Goal: Task Accomplishment & Management: Complete application form

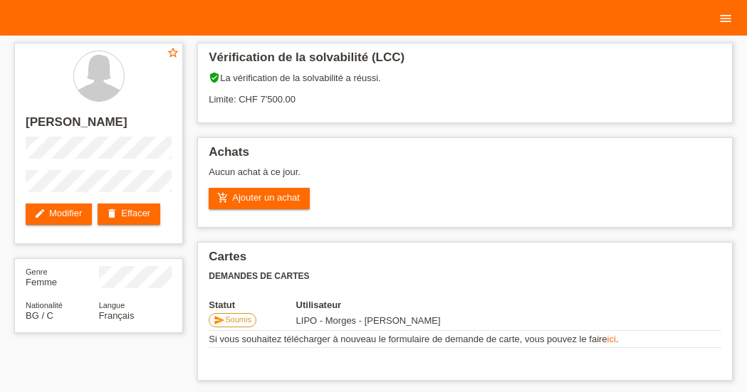
click at [725, 14] on icon "menu" at bounding box center [725, 18] width 14 height 14
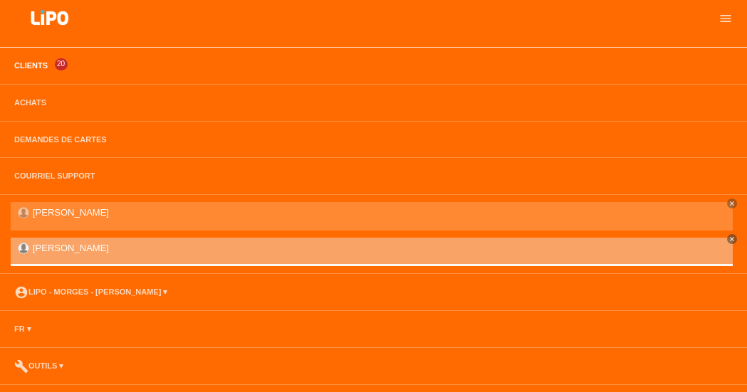
click at [34, 66] on link "Clients" at bounding box center [31, 65] width 48 height 9
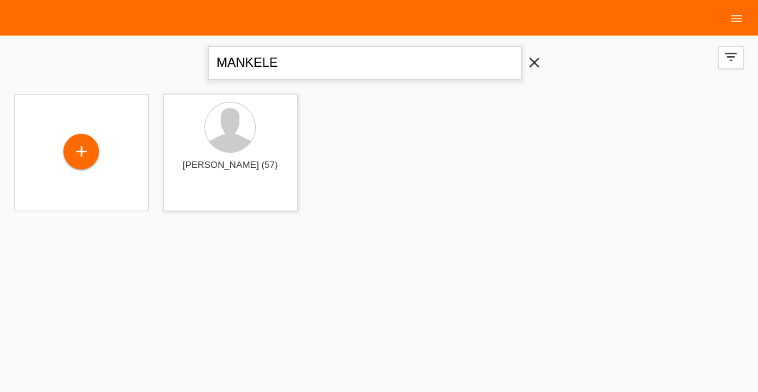
drag, startPoint x: 317, startPoint y: 68, endPoint x: 103, endPoint y: 62, distance: 213.7
click at [208, 66] on input "MANKELE" at bounding box center [364, 62] width 313 height 33
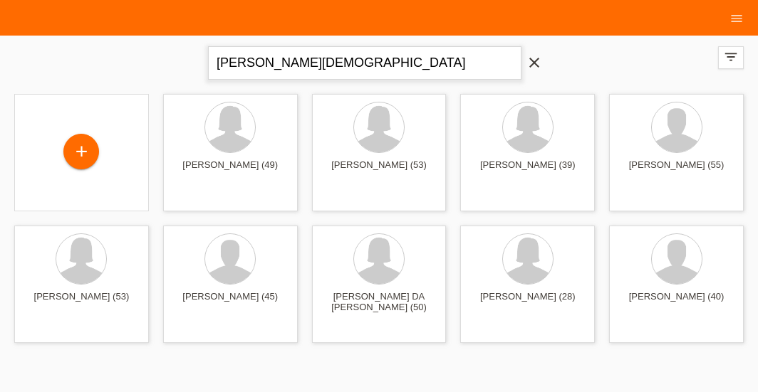
type input "rodrigues novais santos cristiane"
click at [75, 155] on div "+" at bounding box center [81, 153] width 36 height 36
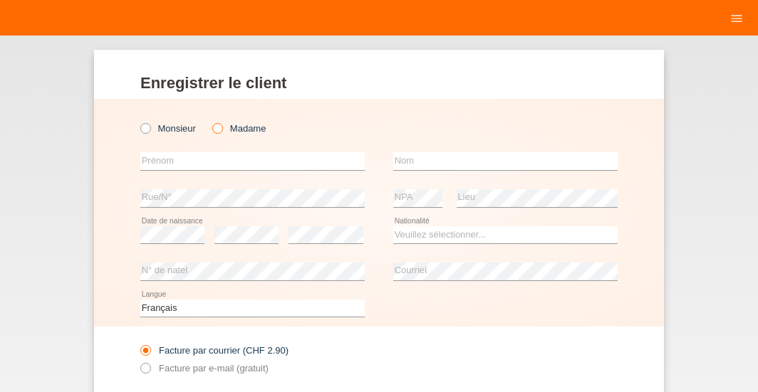
click at [210, 121] on icon at bounding box center [210, 121] width 0 height 0
click at [212, 129] on input "Madame" at bounding box center [216, 127] width 9 height 9
radio input "true"
click at [209, 159] on input "text" at bounding box center [252, 161] width 224 height 18
type input "c"
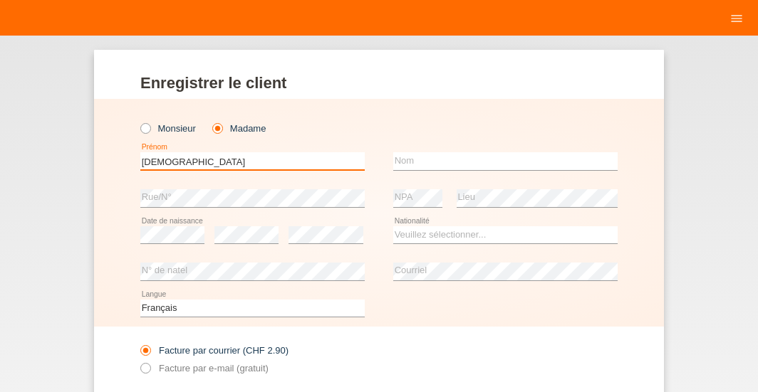
type input "CRISTIANE"
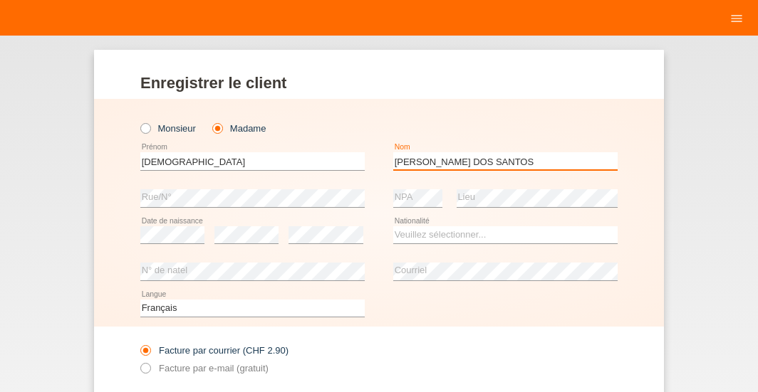
type input "RODRIGUES NOVAIS DOS SANTOS"
click at [443, 301] on div "Deutsch Français Italiano English error Langue" at bounding box center [378, 309] width 477 height 36
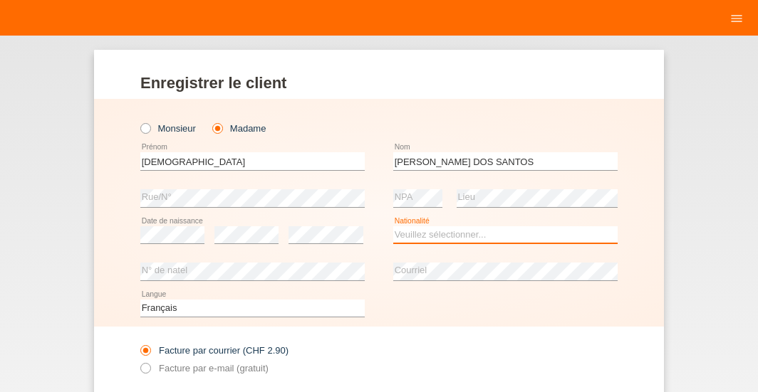
click at [393, 226] on select "Veuillez sélectionner... Suisse Allemagne Autriche Liechtenstein ------------ A…" at bounding box center [505, 234] width 224 height 17
select select "ES"
click at [0, 0] on option "Espagne" at bounding box center [0, 0] width 0 height 0
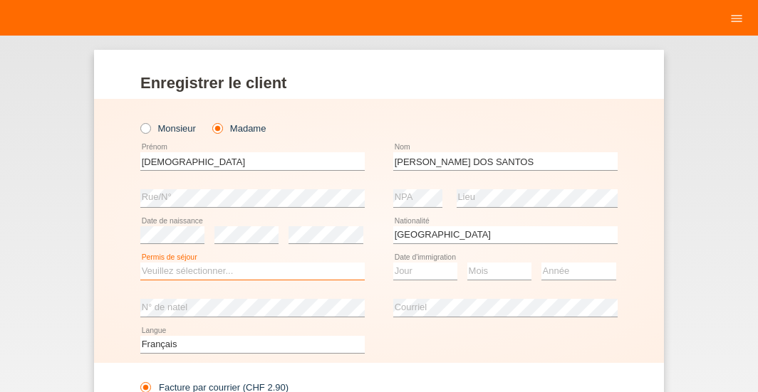
click at [140, 263] on select "Veuillez sélectionner... C B B - Statut de réfugié Autre" at bounding box center [252, 271] width 224 height 17
select select "C"
click at [0, 0] on option "C" at bounding box center [0, 0] width 0 height 0
click at [393, 263] on select "Jour 01 02 03 04 05 06 07 08 09 10 11" at bounding box center [425, 271] width 64 height 17
select select "13"
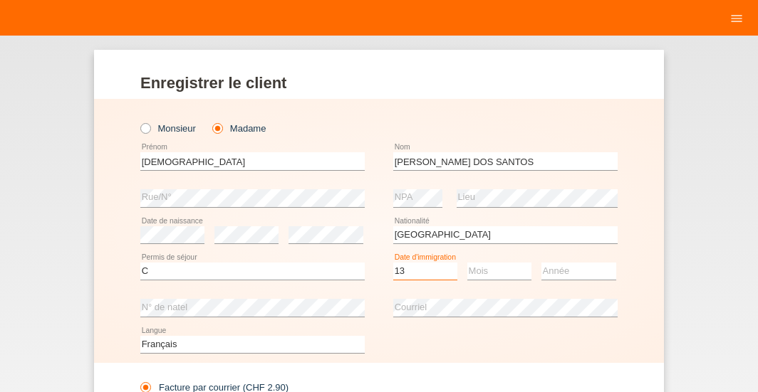
click at [0, 0] on option "13" at bounding box center [0, 0] width 0 height 0
select select "05"
select select "2017"
click at [476, 294] on div "error Courriel" at bounding box center [505, 308] width 224 height 37
click at [404, 318] on div "error Courriel" at bounding box center [505, 308] width 224 height 37
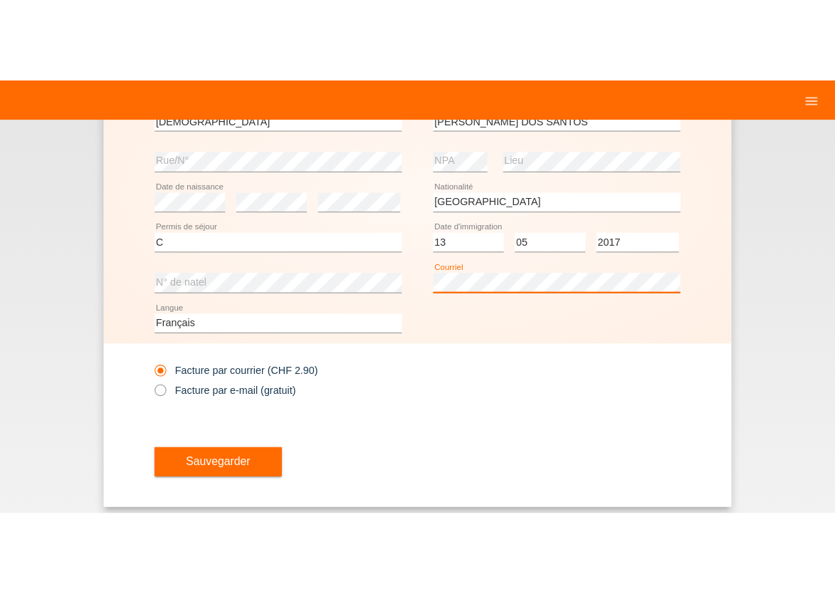
scroll to position [125, 0]
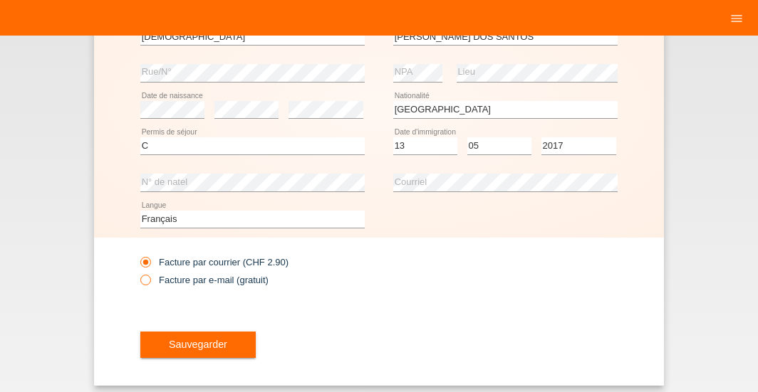
click at [138, 272] on icon at bounding box center [138, 272] width 0 height 0
click at [145, 278] on input "Facture par e-mail (gratuit)" at bounding box center [144, 284] width 9 height 18
radio input "true"
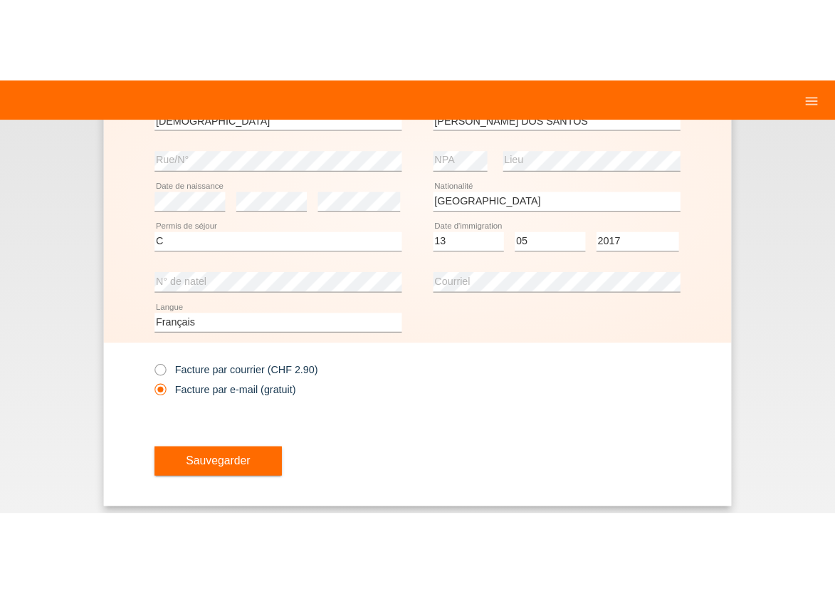
scroll to position [0, 0]
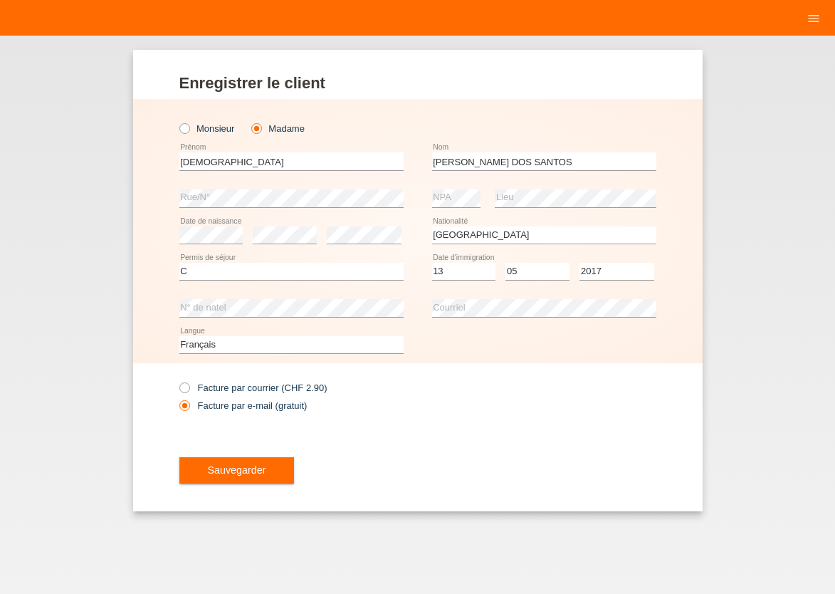
drag, startPoint x: 457, startPoint y: 419, endPoint x: 445, endPoint y: 426, distance: 13.7
click at [454, 392] on div "Facture par courrier (CHF 2.90) Facture par e-mail (gratuit)" at bounding box center [417, 396] width 477 height 66
click at [222, 392] on span "Sauvegarder" at bounding box center [237, 469] width 58 height 11
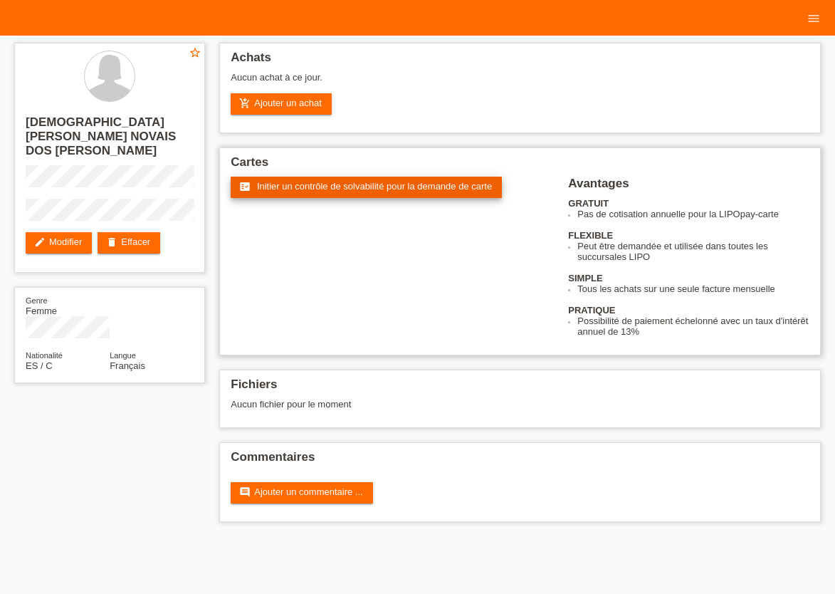
click at [368, 191] on span "Initier un contrôle de solvabilité pour la demande de carte" at bounding box center [374, 186] width 235 height 11
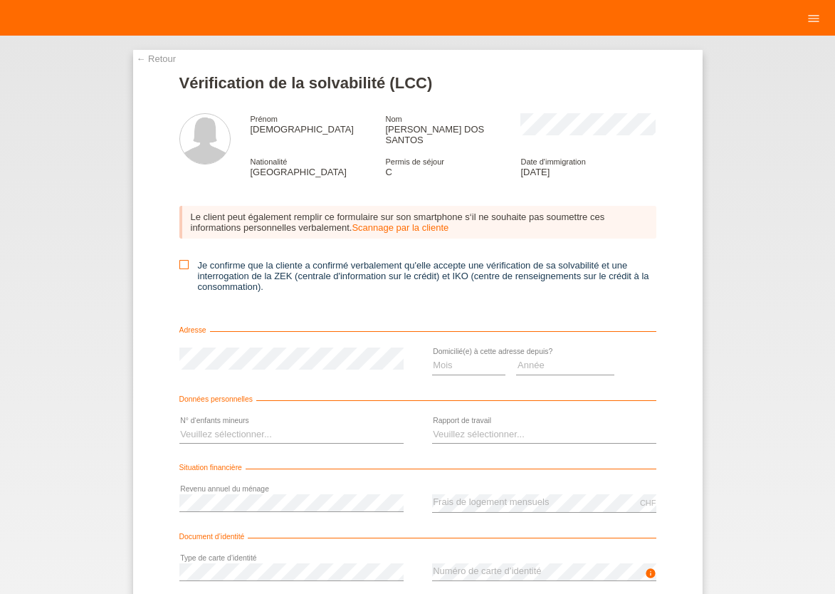
click at [182, 267] on icon at bounding box center [183, 264] width 9 height 9
click at [182, 267] on input "Je confirme que la cliente a confirmé verbalement qu'elle accepte une vérificat…" at bounding box center [183, 264] width 9 height 9
checkbox input "true"
click at [432, 357] on select "Mois 01 02 03 04 05 06 07 08 09 10" at bounding box center [469, 365] width 74 height 17
select select "03"
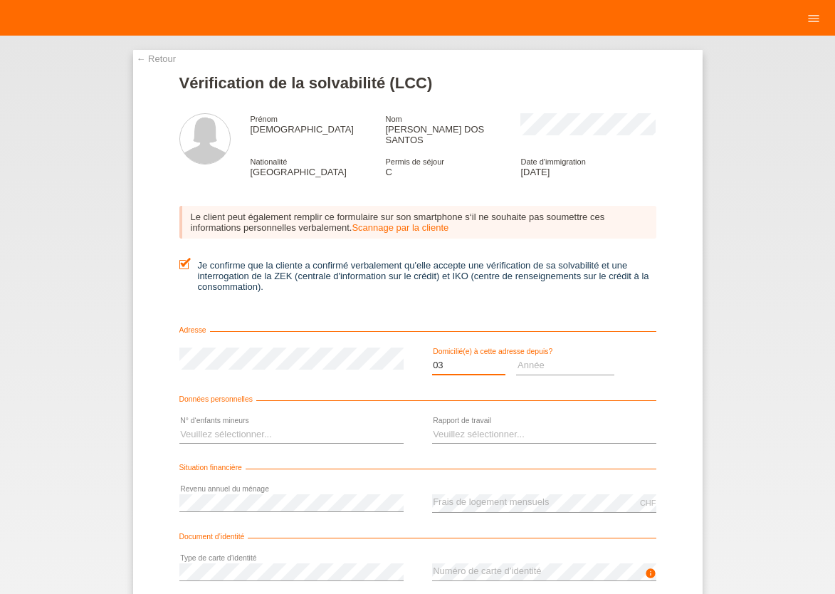
click at [0, 0] on option "03" at bounding box center [0, 0] width 0 height 0
click at [516, 357] on select "Année 2025 2024 2023 2022 2021 2020 2019 2018 2017 2016 2015 2014 2013 2012 201…" at bounding box center [565, 365] width 98 height 17
select select "2020"
click at [0, 0] on option "2020" at bounding box center [0, 0] width 0 height 0
click at [179, 426] on select "Veuillez sélectionner... 0 1 2 3 4 5 6 7 8 9" at bounding box center [291, 434] width 224 height 17
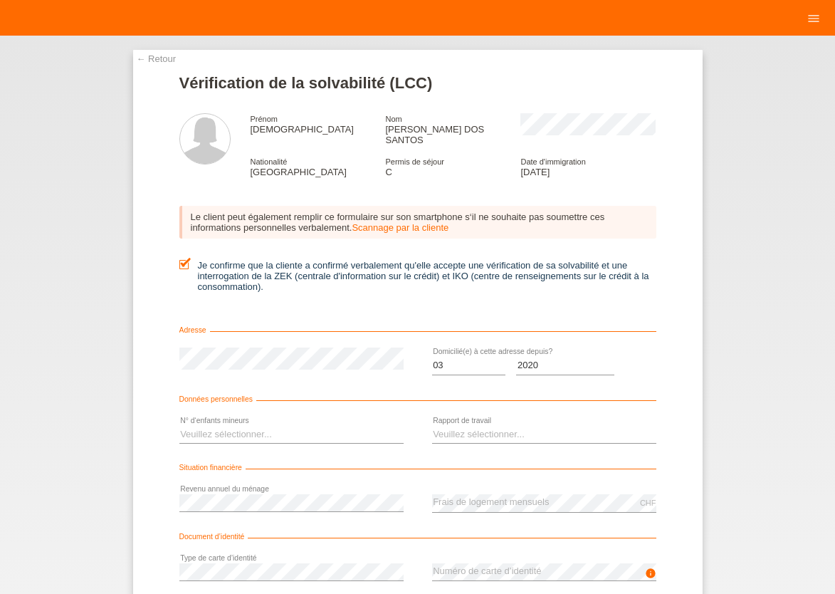
click at [759, 443] on div "← Retour Vérification de la solvabilité (LCC) Prénom CRISTIANE Nom RODRIGUES NO…" at bounding box center [417, 315] width 835 height 558
click at [179, 426] on select "Veuillez sélectionner... 0 1 2 3 4 5 6 7 8 9" at bounding box center [291, 434] width 224 height 17
select select "0"
click at [0, 0] on option "0" at bounding box center [0, 0] width 0 height 0
click at [432, 426] on select "Veuillez sélectionner... A durée indéterminée A durée déterminée Apprenti/étudi…" at bounding box center [544, 434] width 224 height 17
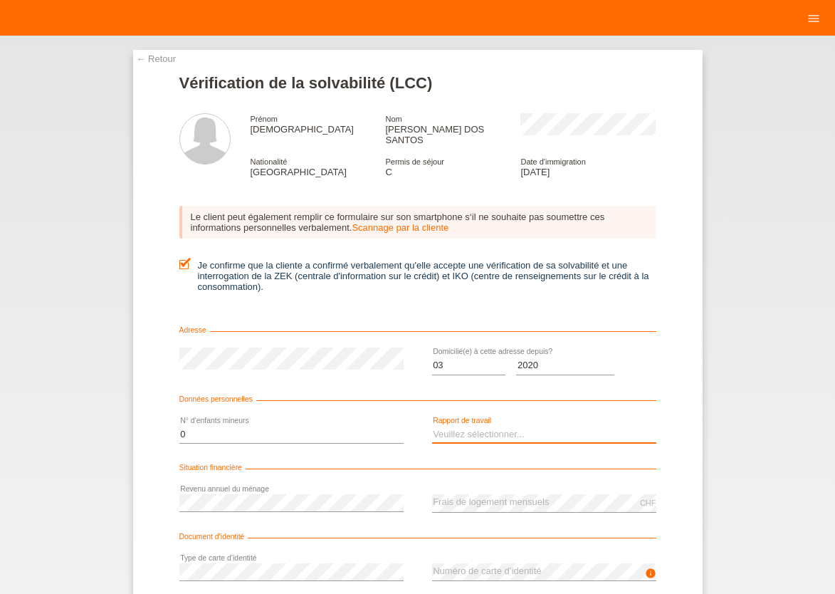
select select "UNLIMITED"
click at [0, 0] on option "A durée indéterminée" at bounding box center [0, 0] width 0 height 0
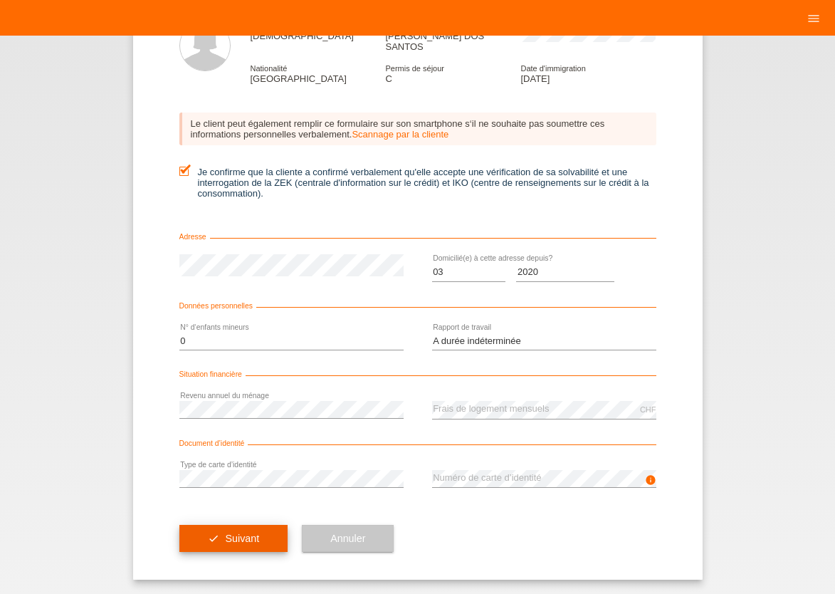
click at [220, 536] on button "check Suivant" at bounding box center [233, 538] width 109 height 27
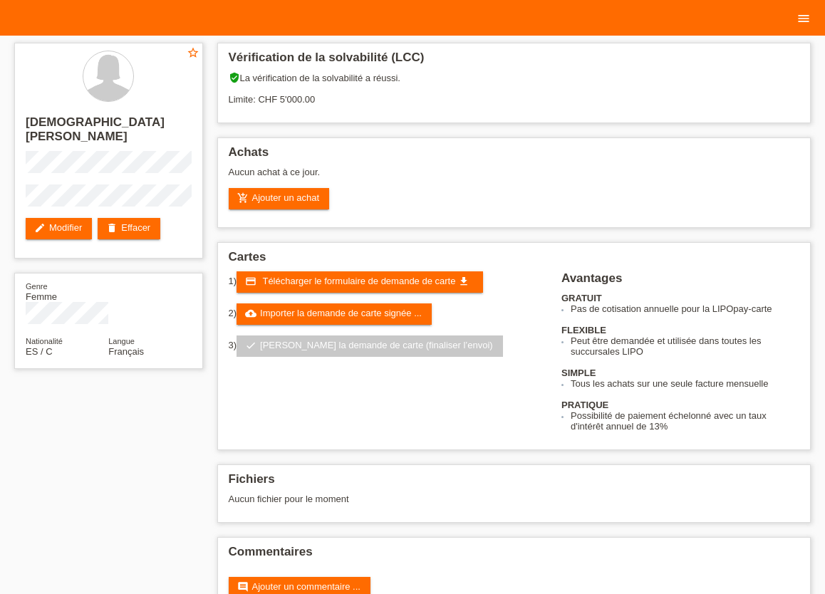
click at [802, 20] on icon "menu" at bounding box center [803, 18] width 14 height 14
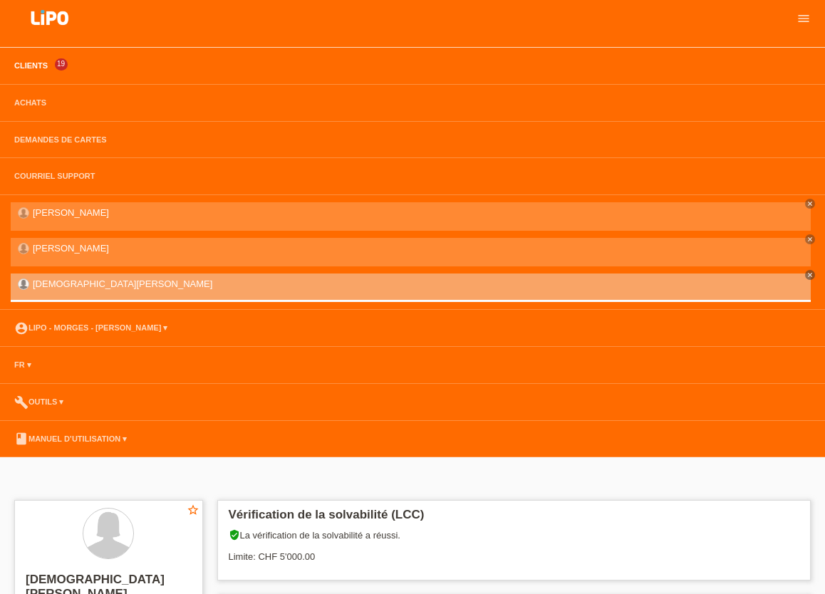
click at [20, 64] on link "Clients" at bounding box center [31, 65] width 48 height 9
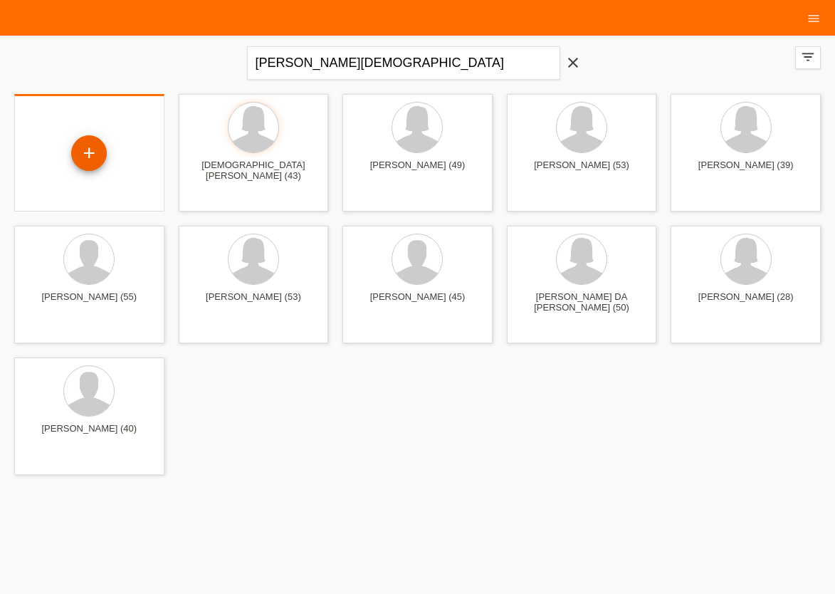
click at [79, 158] on div "+" at bounding box center [89, 153] width 36 height 36
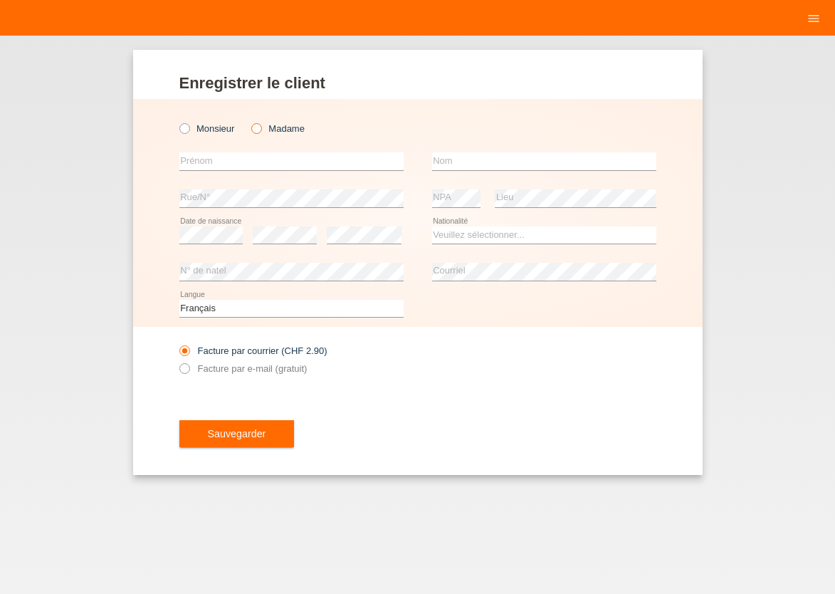
click at [249, 121] on icon at bounding box center [249, 121] width 0 height 0
click at [261, 130] on input "Madame" at bounding box center [255, 127] width 9 height 9
radio input "true"
click at [250, 164] on input "text" at bounding box center [291, 161] width 224 height 18
type input "MILICA"
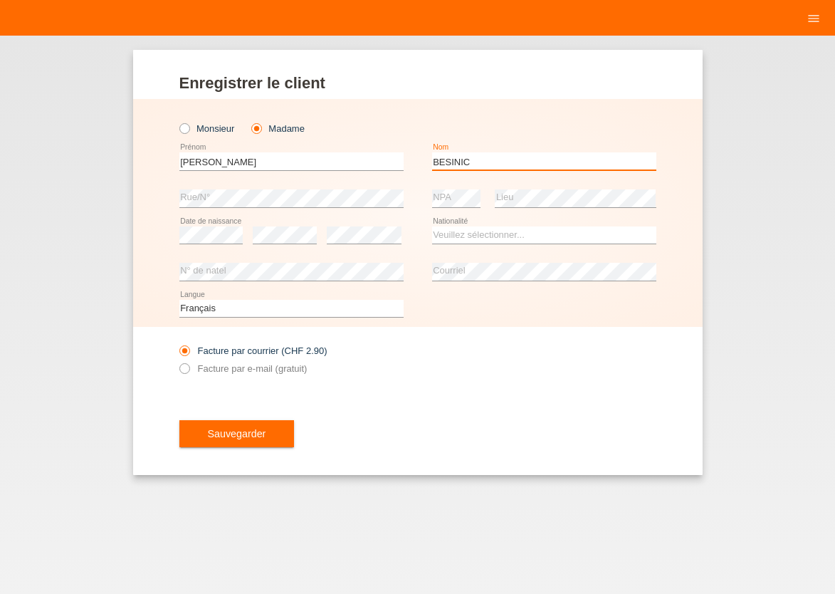
type input "BESINIC"
click at [432, 226] on select "Veuillez sélectionner... Suisse Allemagne Autriche Liechtenstein ------------ A…" at bounding box center [544, 234] width 224 height 17
select select "CH"
click at [0, 0] on option "Suisse" at bounding box center [0, 0] width 0 height 0
click at [177, 361] on icon at bounding box center [177, 361] width 0 height 0
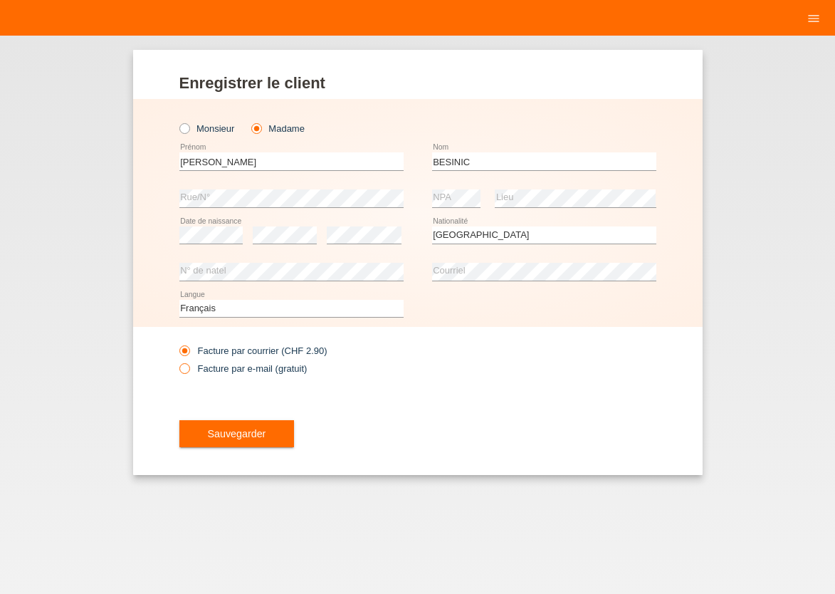
click at [177, 361] on icon at bounding box center [177, 361] width 0 height 0
click at [184, 370] on input "Facture par e-mail (gratuit)" at bounding box center [183, 372] width 9 height 18
radio input "true"
click at [205, 439] on button "Sauvegarder" at bounding box center [236, 433] width 115 height 27
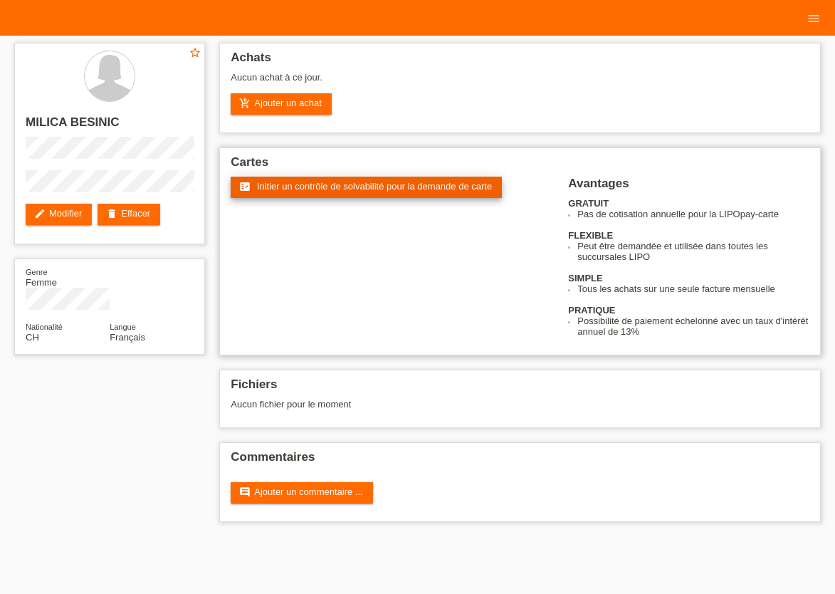
click at [333, 185] on span "Initier un contrôle de solvabilité pour la demande de carte" at bounding box center [374, 186] width 235 height 11
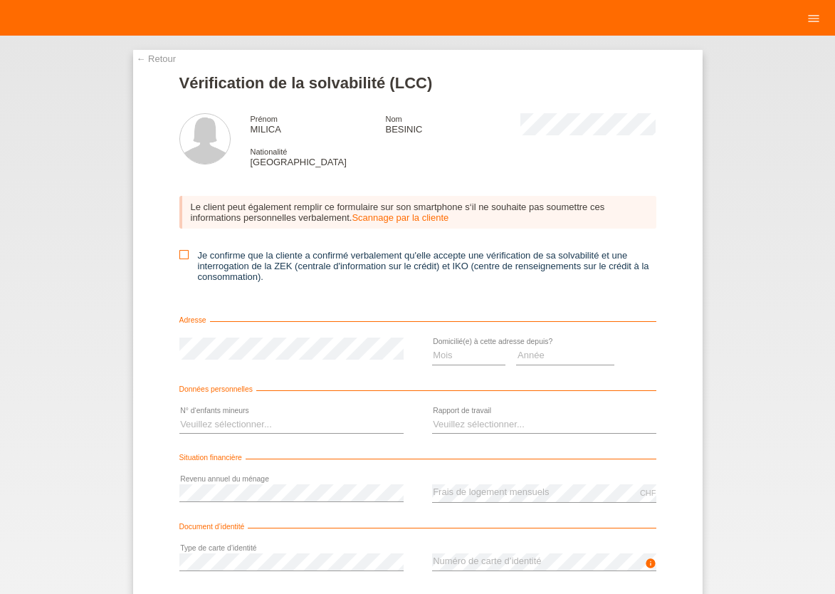
click at [179, 253] on icon at bounding box center [183, 254] width 9 height 9
click at [179, 253] on input "Je confirme que la cliente a confirmé verbalement qu'elle accepte une vérificat…" at bounding box center [183, 254] width 9 height 9
checkbox input "true"
click at [432, 347] on select "Mois 01 02 03 04 05 06 07 08 09 10" at bounding box center [469, 355] width 74 height 17
select select "05"
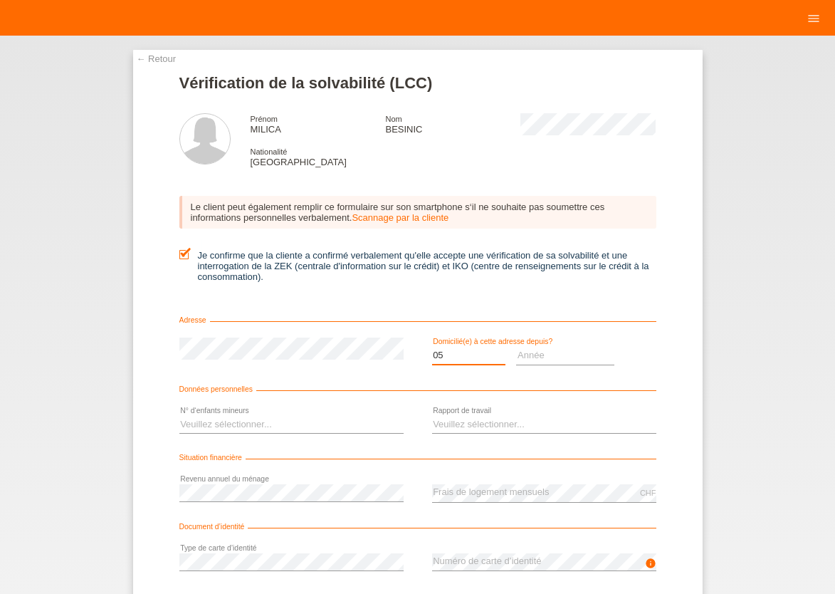
click at [0, 0] on option "05" at bounding box center [0, 0] width 0 height 0
click at [516, 347] on select "Année 2025 2024 2023 2022 2021 2020 2019 2018 2017 2016 2015 2014 2013 2012 201…" at bounding box center [565, 355] width 98 height 17
select select "2011"
click at [179, 416] on select "Veuillez sélectionner... 0 1 2 3 4 5 6 7 8 9" at bounding box center [291, 424] width 224 height 17
select select "0"
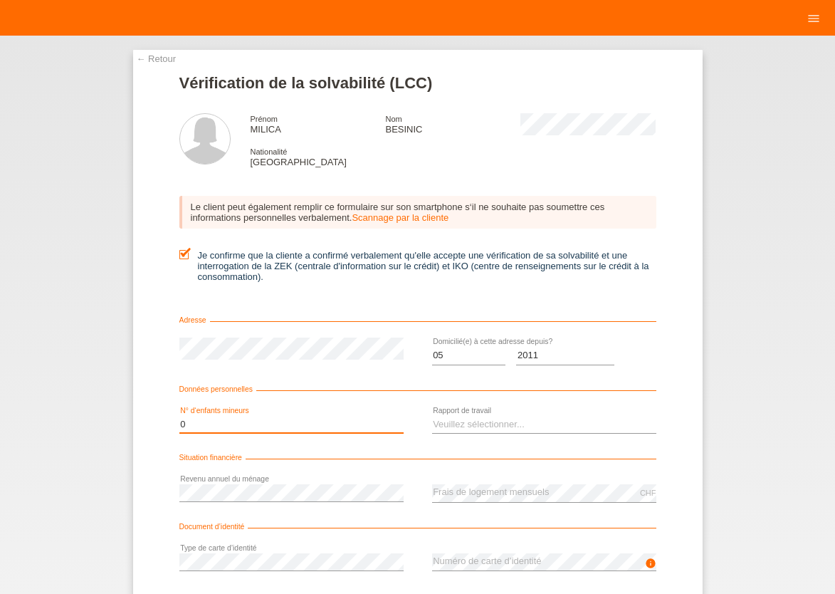
click at [0, 0] on option "0" at bounding box center [0, 0] width 0 height 0
click at [432, 416] on select "Veuillez sélectionner... A durée indéterminée A durée déterminée Apprenti/étudi…" at bounding box center [544, 424] width 224 height 17
select select "UNLIMITED"
click at [0, 0] on option "A durée indéterminée" at bounding box center [0, 0] width 0 height 0
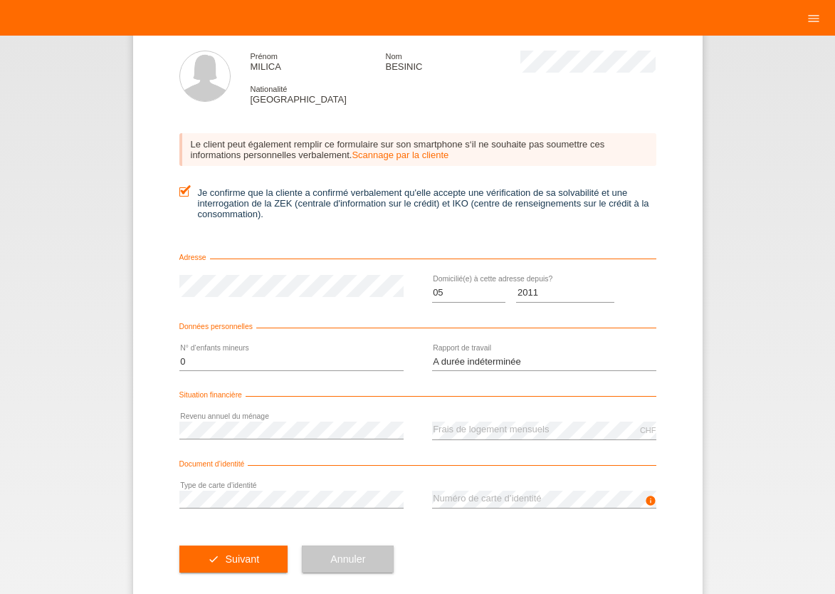
click at [498, 424] on div "CHF error Frais de logement mensuels" at bounding box center [544, 430] width 224 height 37
click at [241, 565] on span "Suivant" at bounding box center [242, 558] width 34 height 11
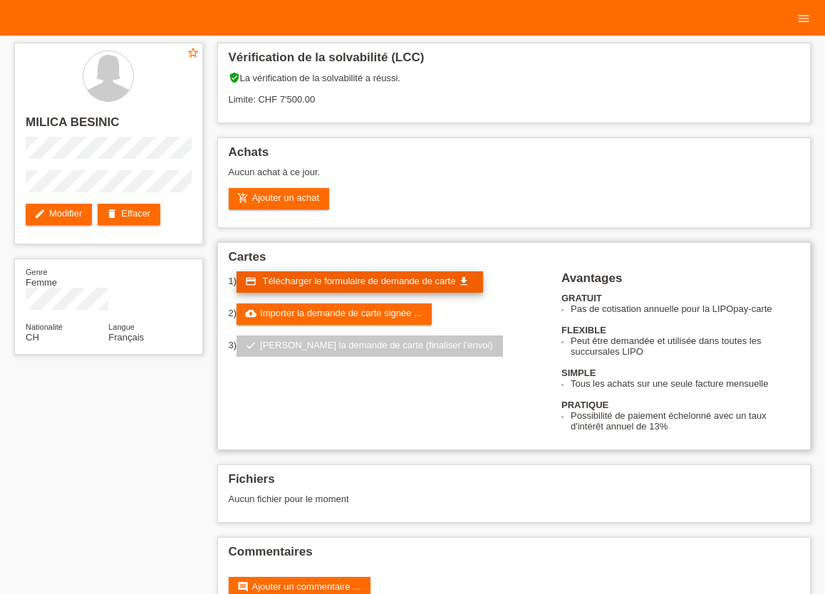
click at [325, 286] on span "Télécharger le formulaire de demande de carte" at bounding box center [358, 281] width 193 height 11
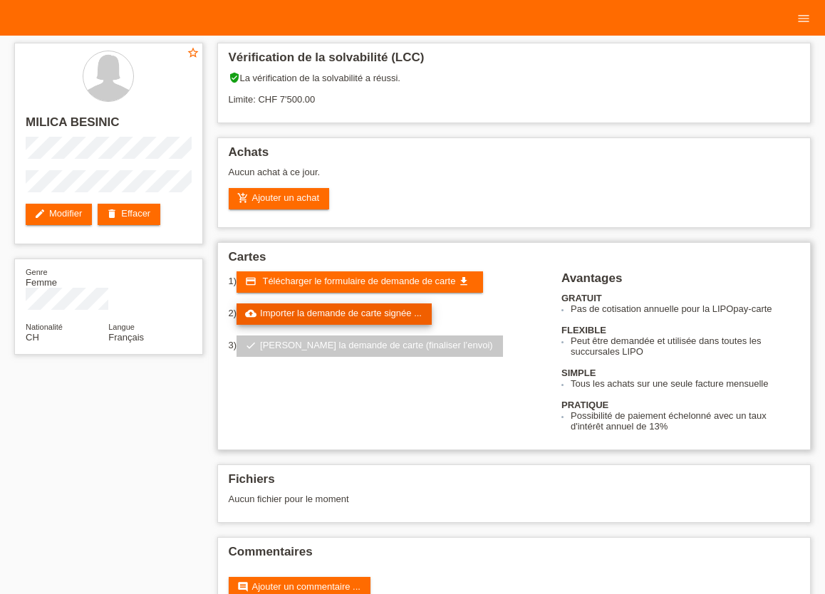
click at [347, 315] on link "cloud_upload Importer la demande de carte signée ..." at bounding box center [333, 313] width 195 height 21
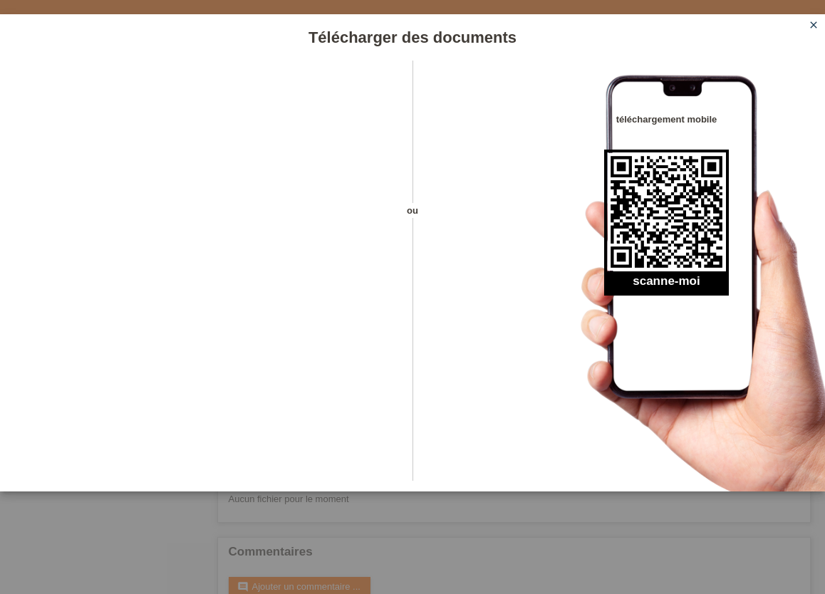
click at [813, 29] on icon "close" at bounding box center [812, 24] width 11 height 11
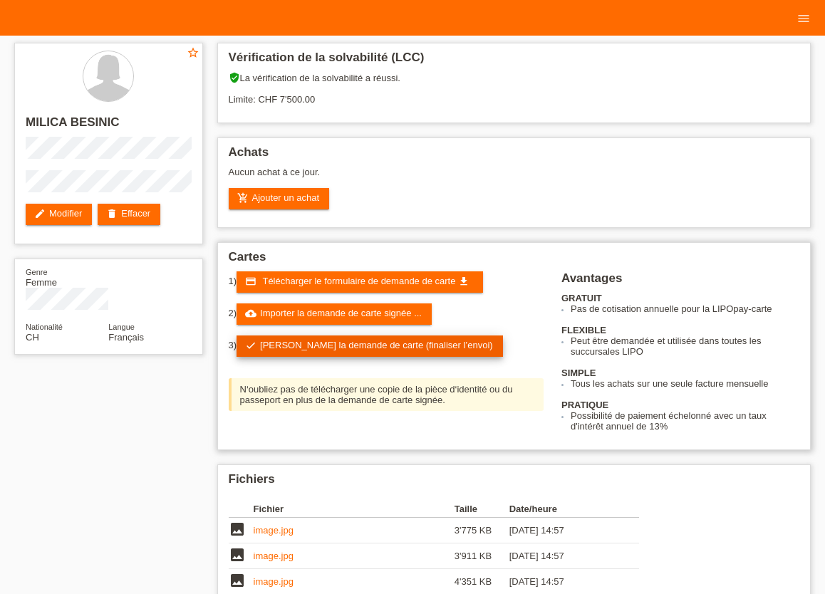
click at [305, 347] on link "check Soumettre la demande de carte (finaliser l’envoi)" at bounding box center [369, 345] width 266 height 21
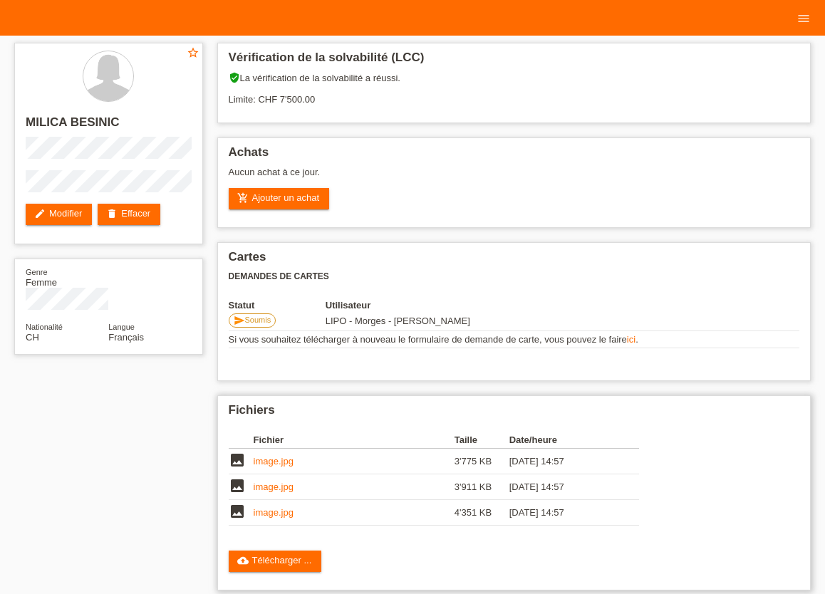
click at [654, 497] on div "Fichier Taille Date/heure image image.jpg 3'775 KB 11.10.2025 14:57 image" at bounding box center [443, 481] width 428 height 115
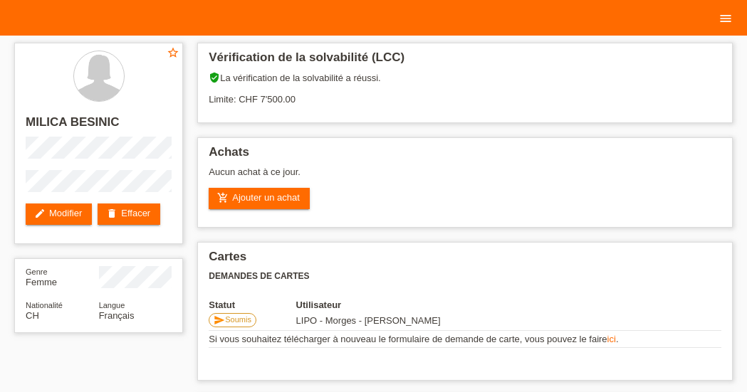
click at [728, 22] on icon "menu" at bounding box center [725, 18] width 14 height 14
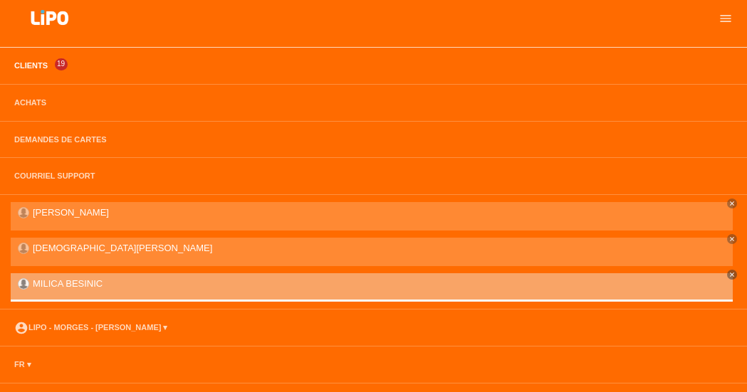
click at [31, 66] on link "Clients" at bounding box center [31, 65] width 48 height 9
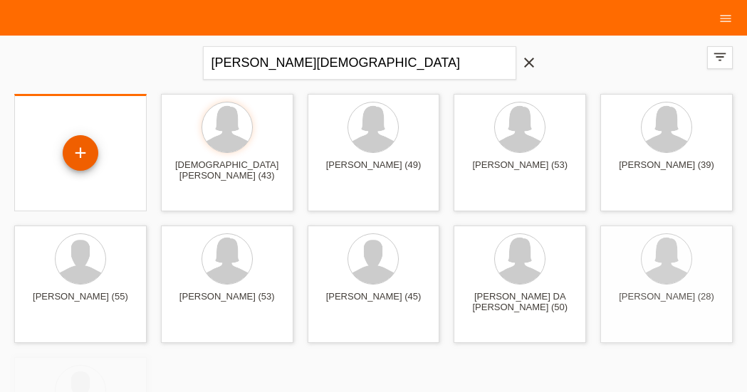
click at [83, 159] on div "+" at bounding box center [81, 153] width 36 height 36
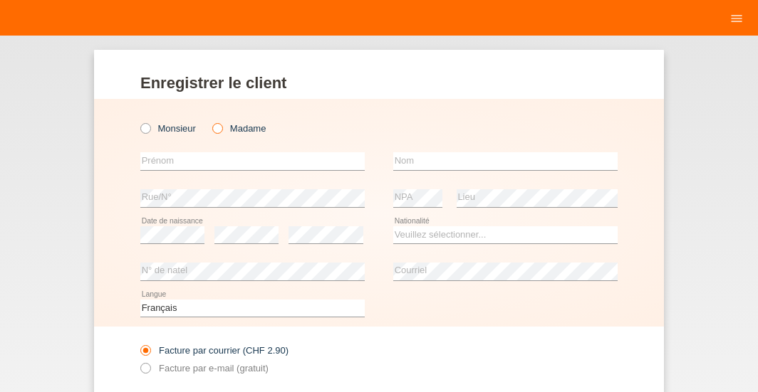
click at [210, 121] on icon at bounding box center [210, 121] width 0 height 0
click at [212, 130] on input "Madame" at bounding box center [216, 127] width 9 height 9
radio input "true"
click at [203, 155] on input "text" at bounding box center [252, 161] width 224 height 18
type input "G"
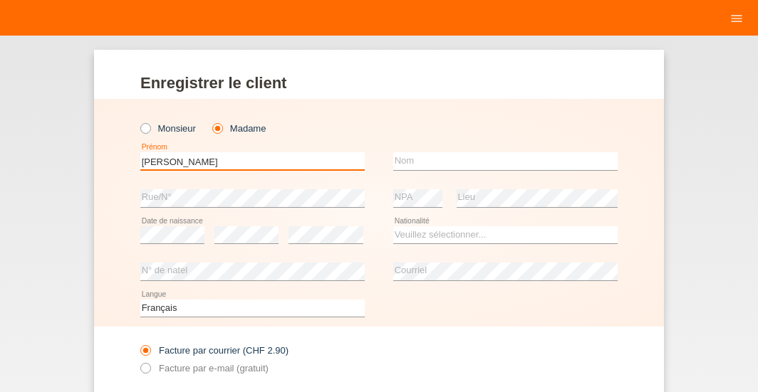
type input "[PERSON_NAME]"
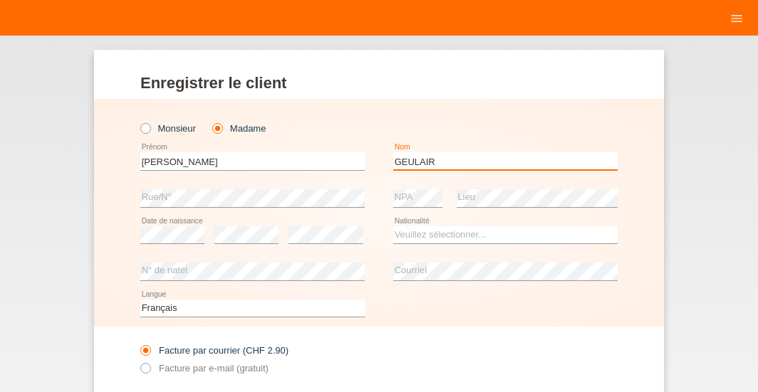
type input "GEULAIR"
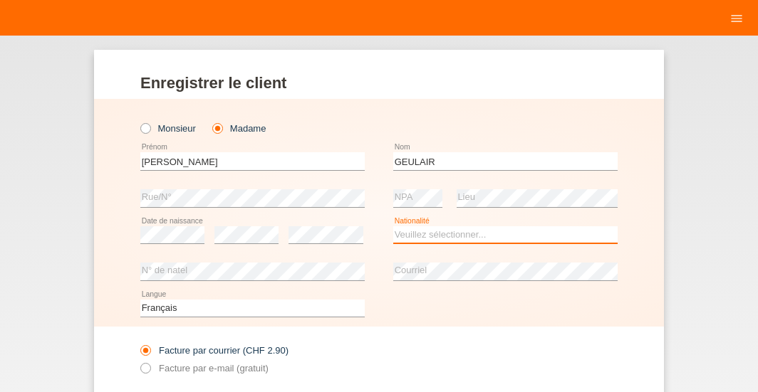
click at [393, 226] on select "Veuillez sélectionner... Suisse Allemagne Autriche Liechtenstein ------------ A…" at bounding box center [505, 234] width 224 height 17
select select "TG"
click at [0, 0] on option "Togo" at bounding box center [0, 0] width 0 height 0
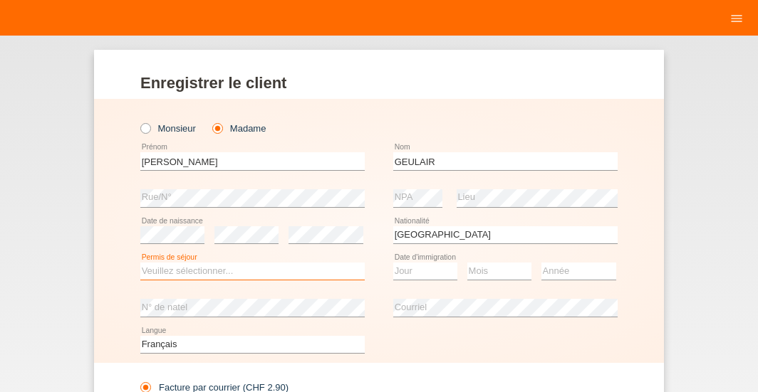
click at [140, 263] on select "Veuillez sélectionner... C B B - Statut de réfugié Autre" at bounding box center [252, 271] width 224 height 17
select select "C"
click at [0, 0] on option "C" at bounding box center [0, 0] width 0 height 0
click at [393, 263] on select "Jour 01 02 03 04 05 06 07 08 09 10 11" at bounding box center [425, 271] width 64 height 17
select select "17"
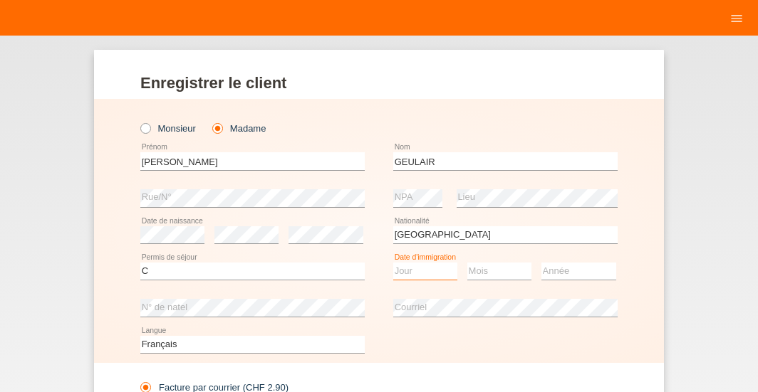
click at [0, 0] on option "17" at bounding box center [0, 0] width 0 height 0
select select "03"
select select "2008"
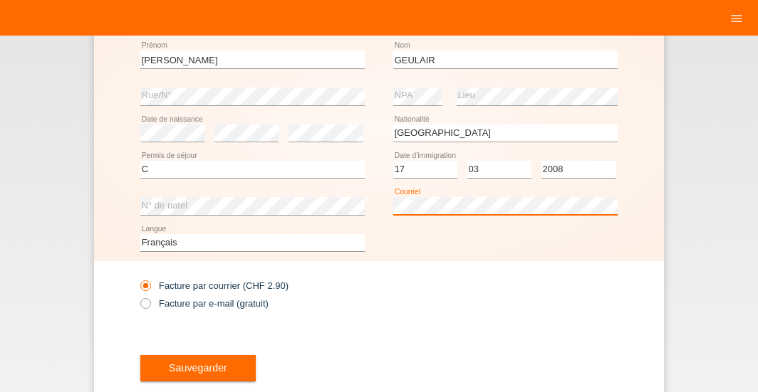
scroll to position [135, 0]
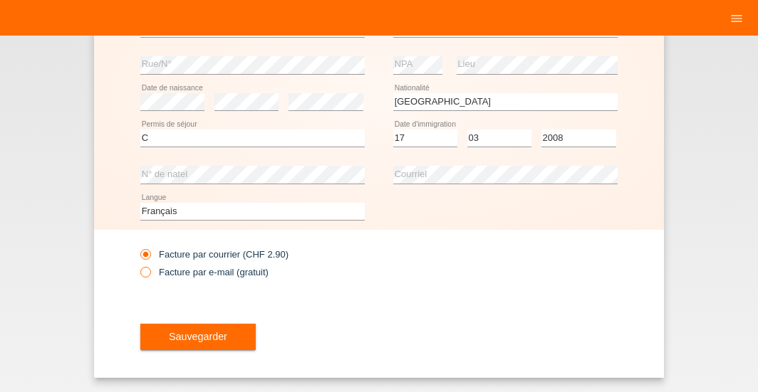
click at [138, 264] on icon at bounding box center [138, 264] width 0 height 0
click at [140, 272] on input "Facture par e-mail (gratuit)" at bounding box center [144, 276] width 9 height 18
radio input "true"
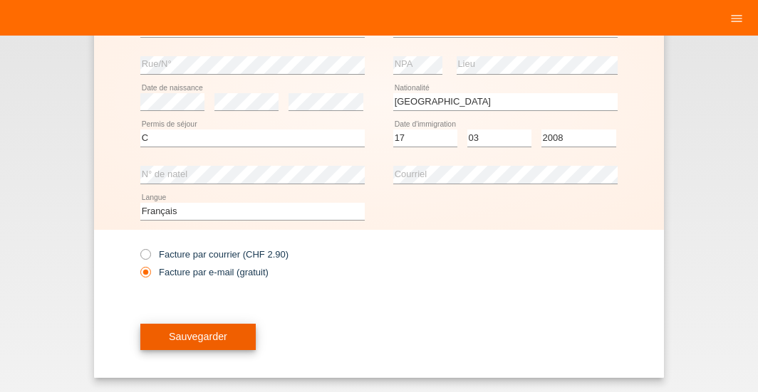
click at [167, 329] on button "Sauvegarder" at bounding box center [197, 337] width 115 height 27
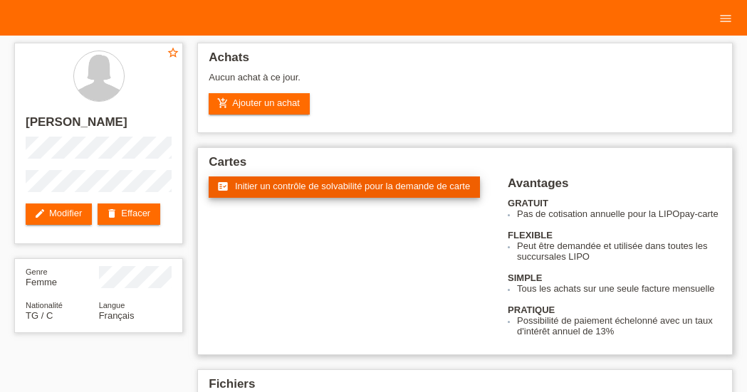
click at [322, 187] on span "Initier un contrôle de solvabilité pour la demande de carte" at bounding box center [352, 186] width 235 height 11
